Goal: Transaction & Acquisition: Book appointment/travel/reservation

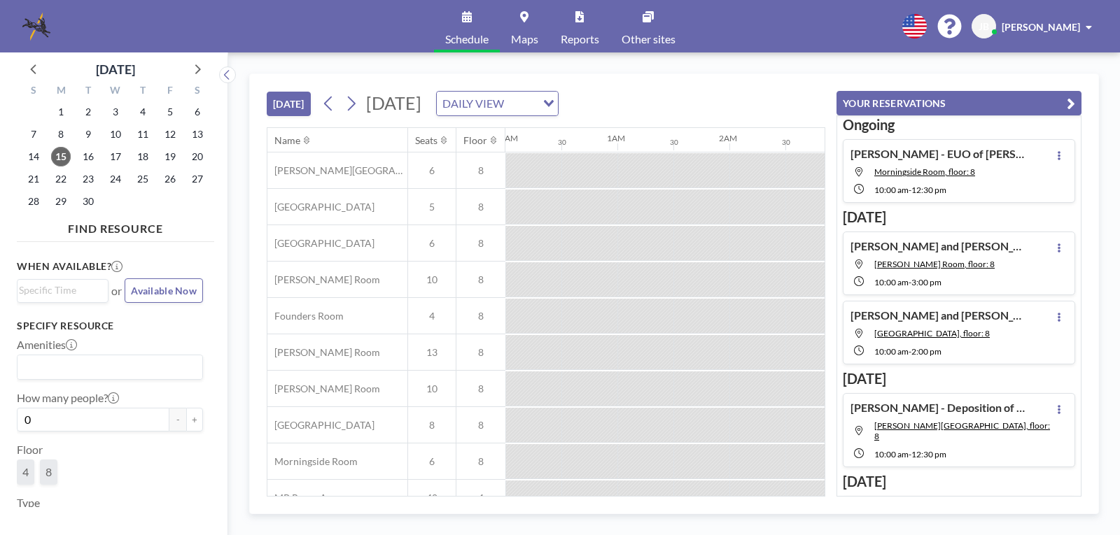
scroll to position [0, 1064]
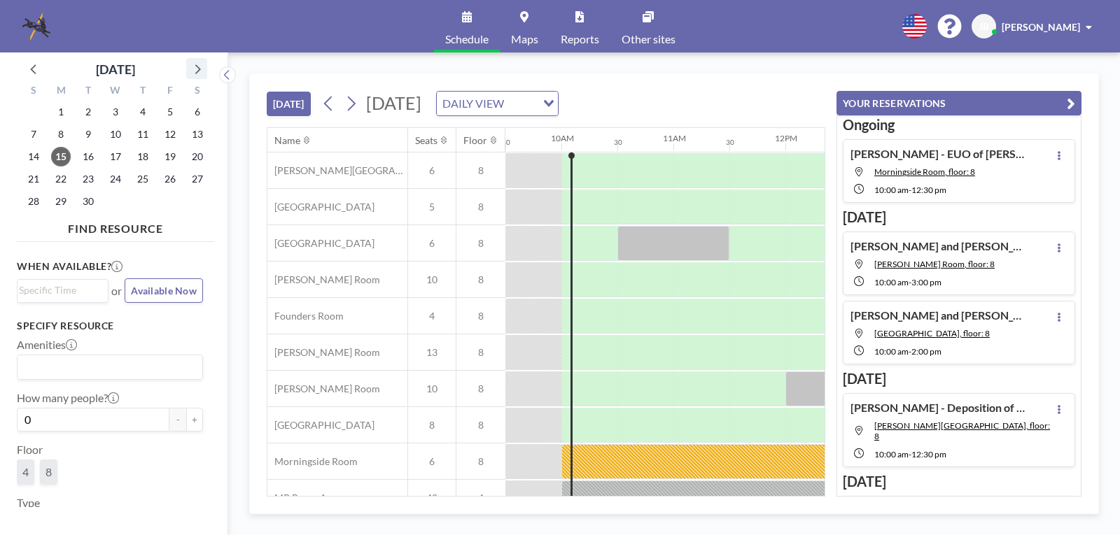
click at [195, 66] on icon at bounding box center [197, 68] width 18 height 18
click at [143, 133] on span "9" at bounding box center [143, 135] width 20 height 20
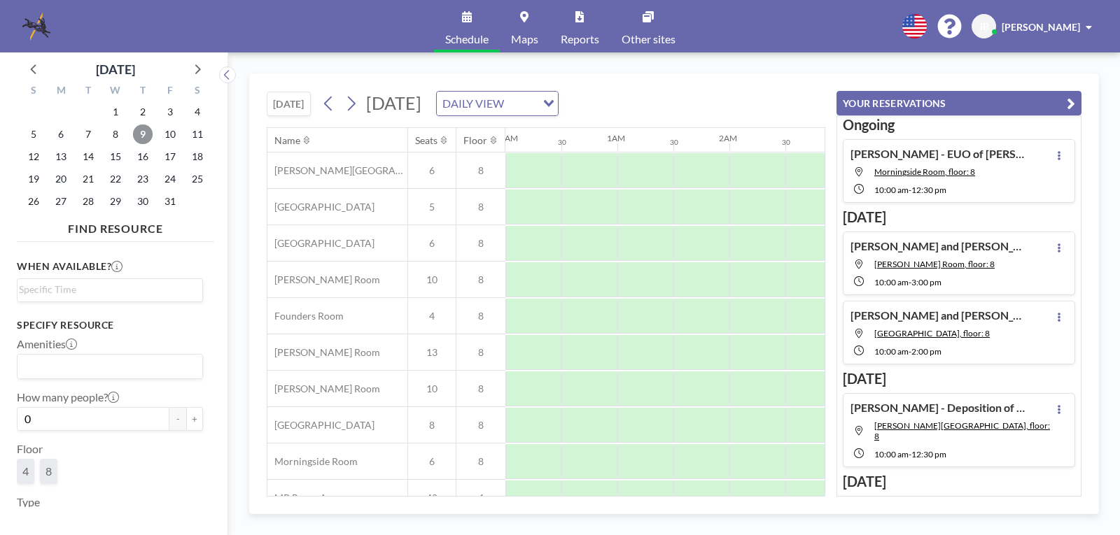
scroll to position [0, 840]
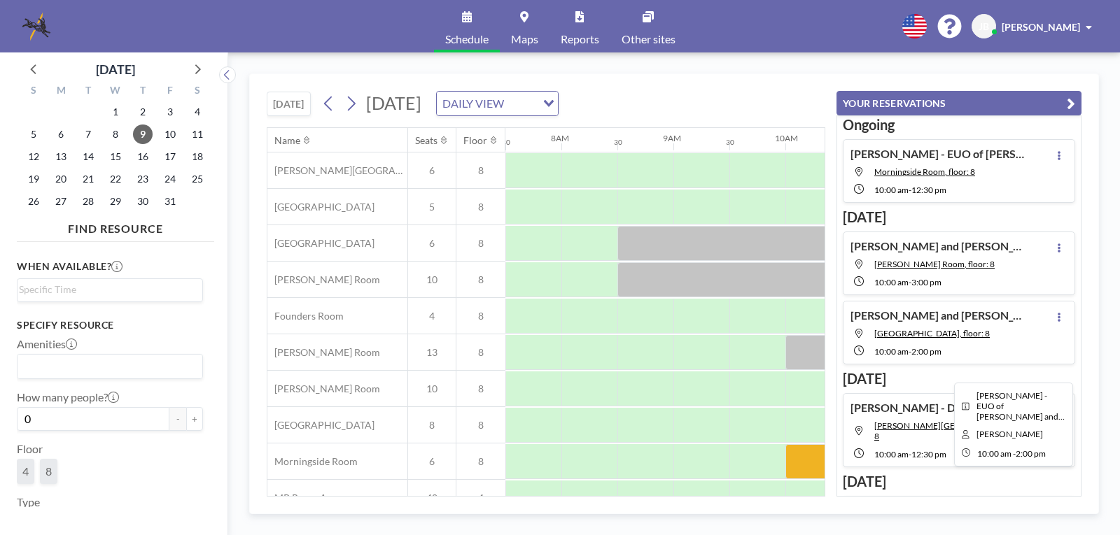
click at [803, 463] on div at bounding box center [1009, 461] width 448 height 35
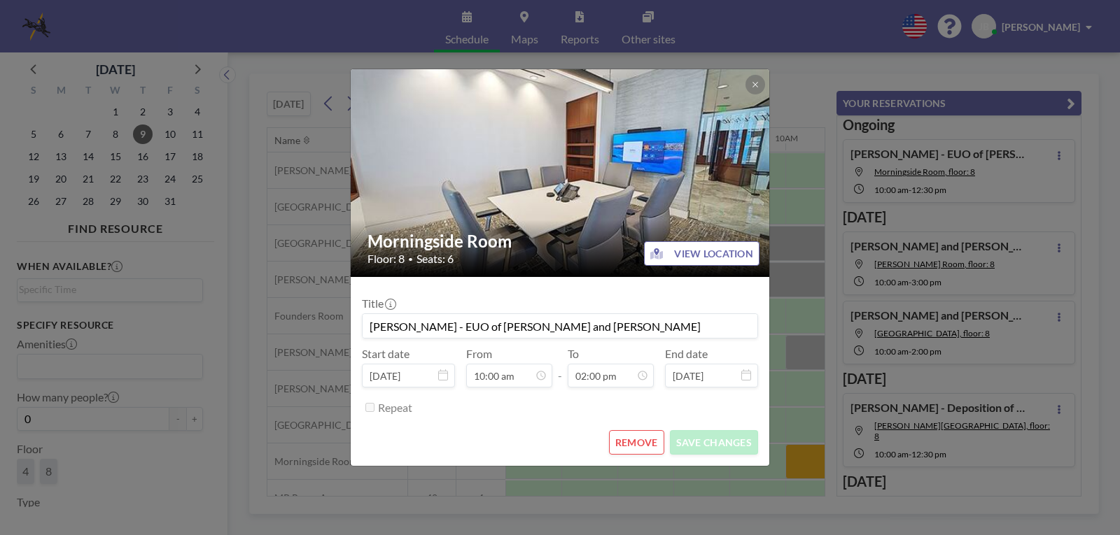
click at [628, 437] on button "REMOVE" at bounding box center [636, 442] width 55 height 24
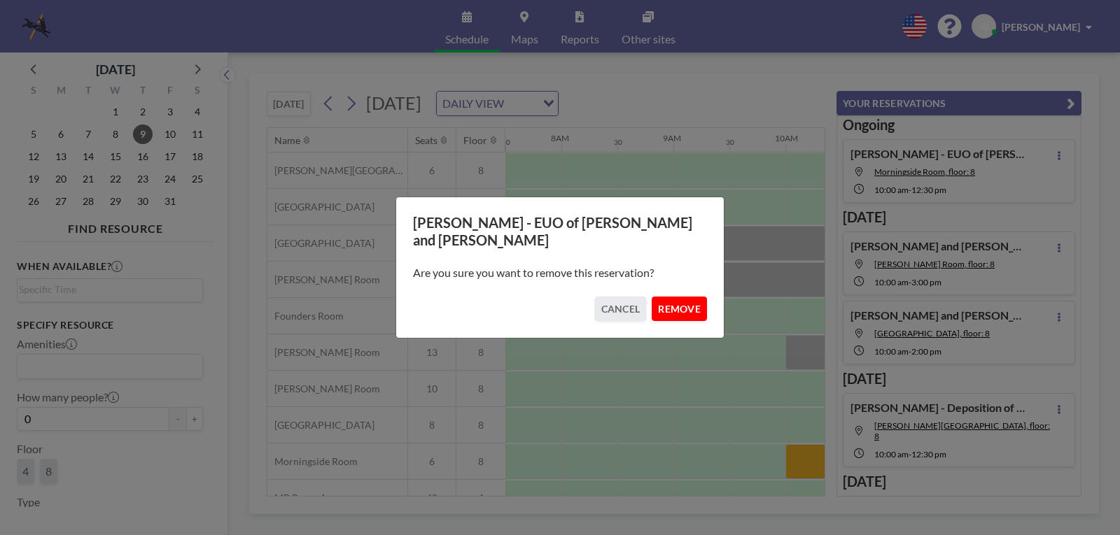
click at [673, 304] on button "REMOVE" at bounding box center [678, 309] width 55 height 24
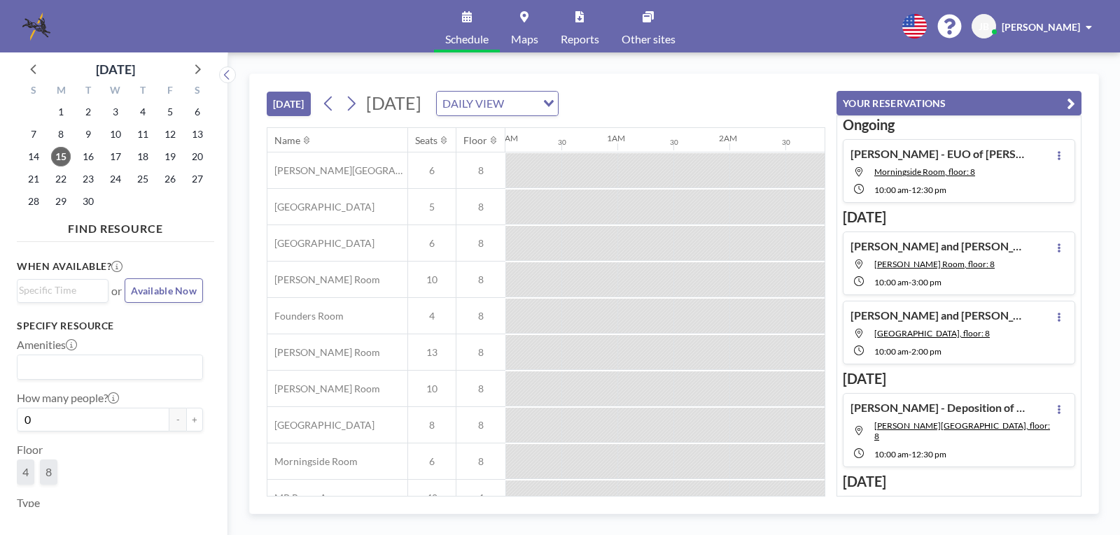
scroll to position [0, 1064]
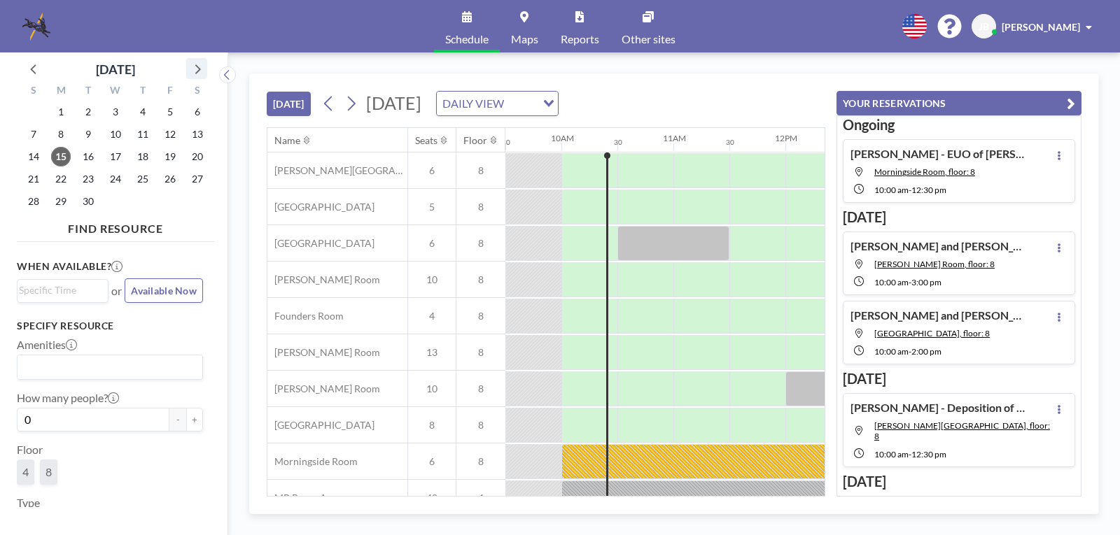
click at [195, 69] on icon at bounding box center [197, 68] width 18 height 18
click at [142, 131] on span "9" at bounding box center [143, 135] width 20 height 20
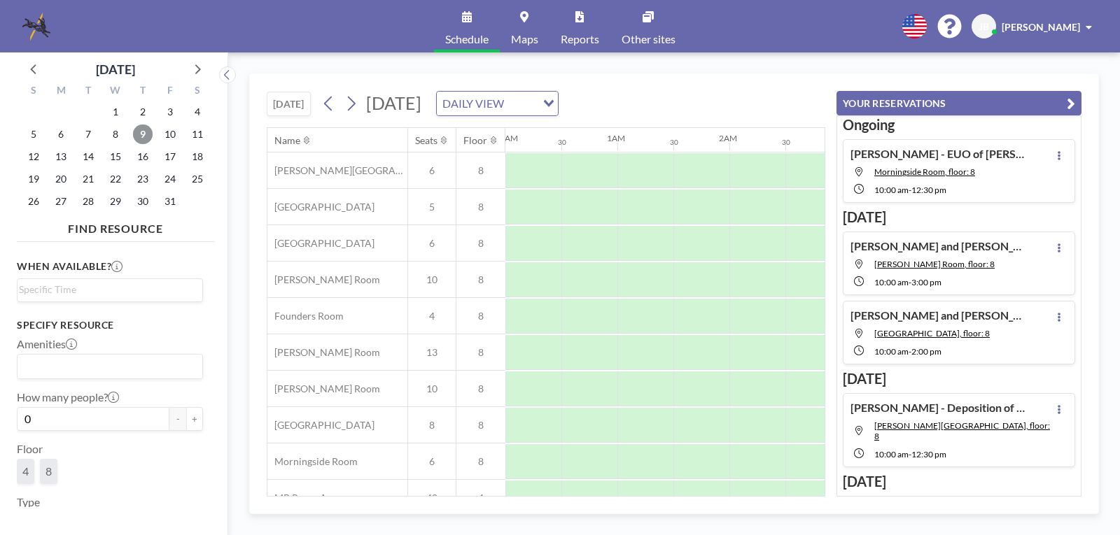
scroll to position [0, 840]
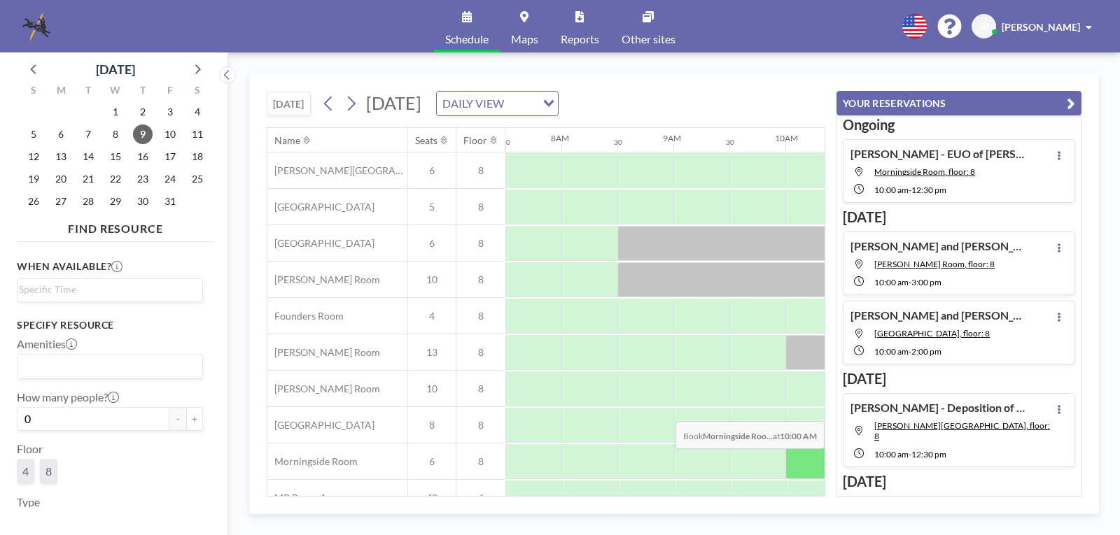
click at [801, 459] on div at bounding box center [813, 461] width 56 height 35
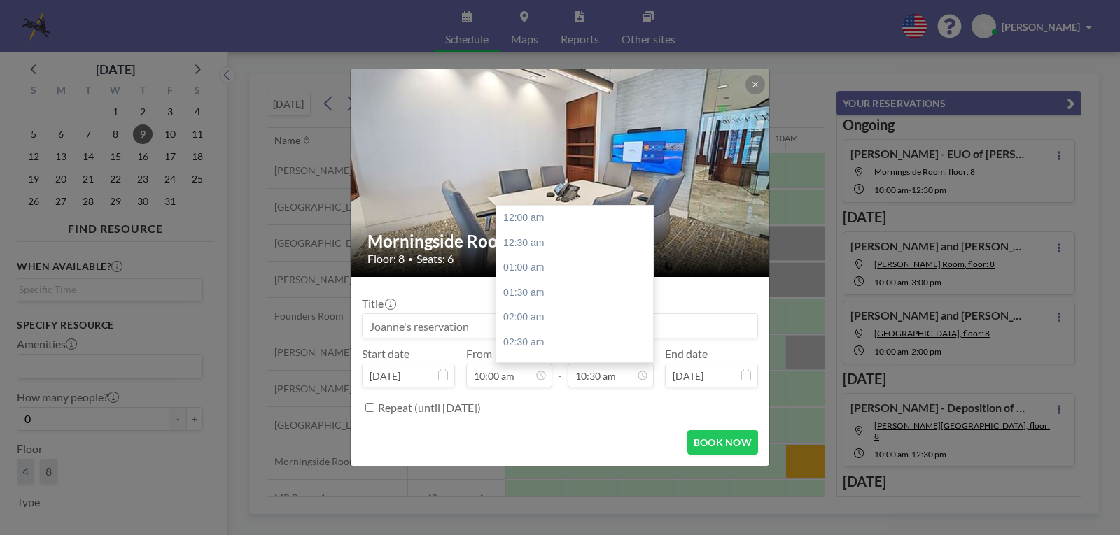
scroll to position [523, 0]
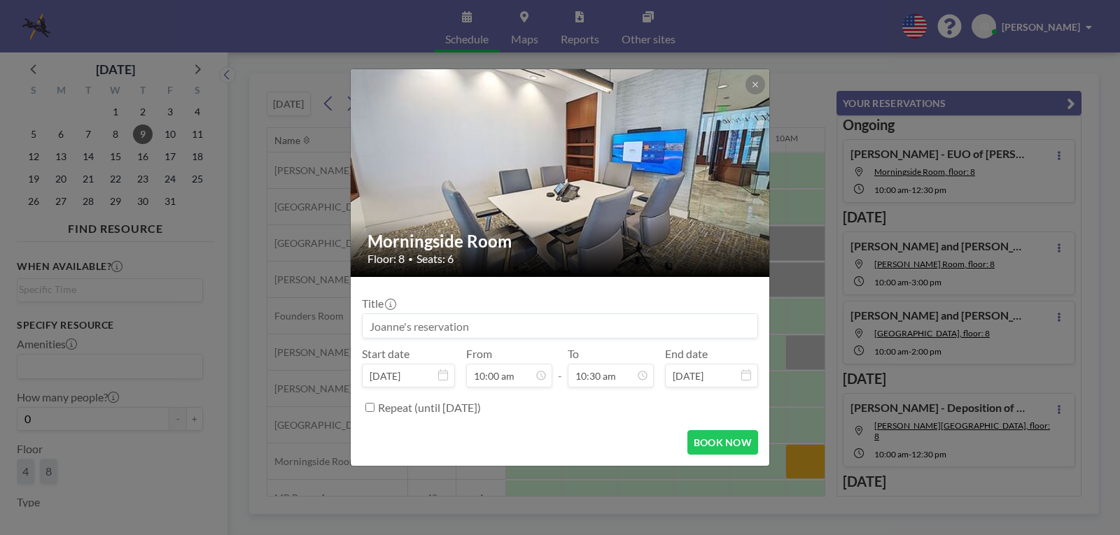
click at [406, 325] on input at bounding box center [559, 326] width 395 height 24
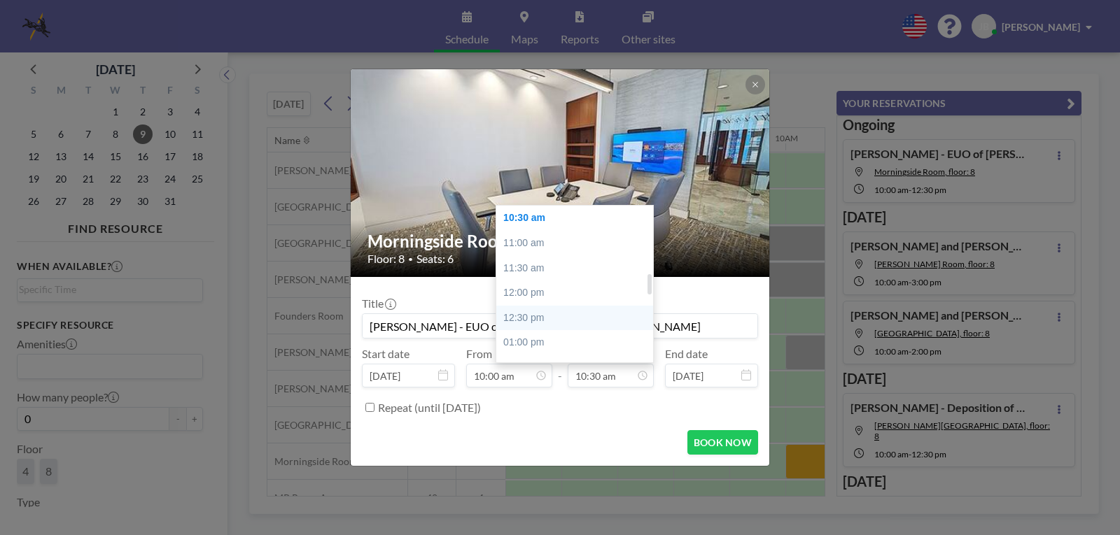
scroll to position [558, 0]
type input "[PERSON_NAME] - EUO of [PERSON_NAME] and [PERSON_NAME]"
click at [536, 347] on div "02:00 pm" at bounding box center [578, 358] width 164 height 25
type input "02:00 pm"
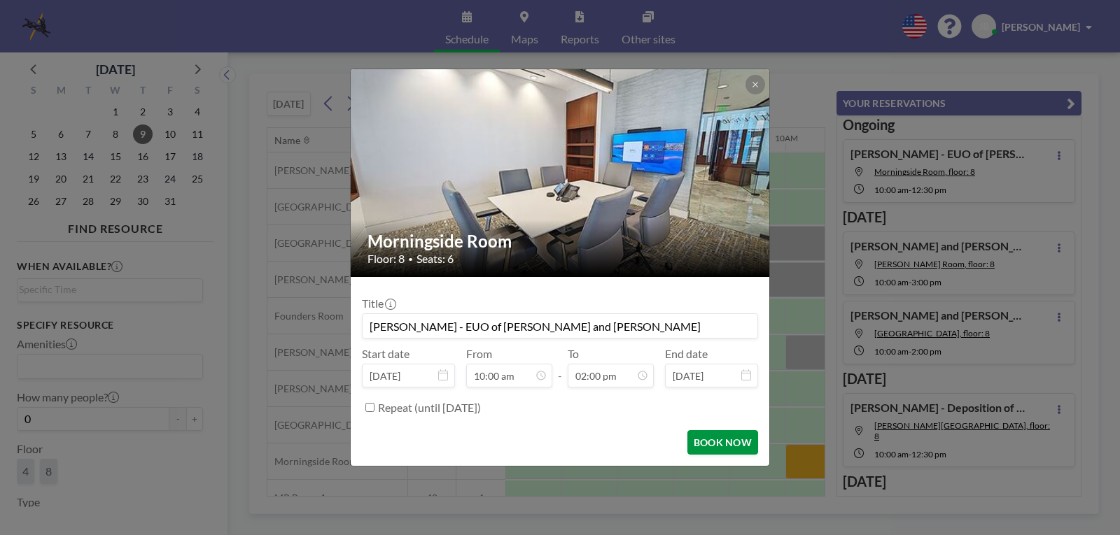
click at [722, 441] on button "BOOK NOW" at bounding box center [722, 442] width 71 height 24
